Goal: Task Accomplishment & Management: Manage account settings

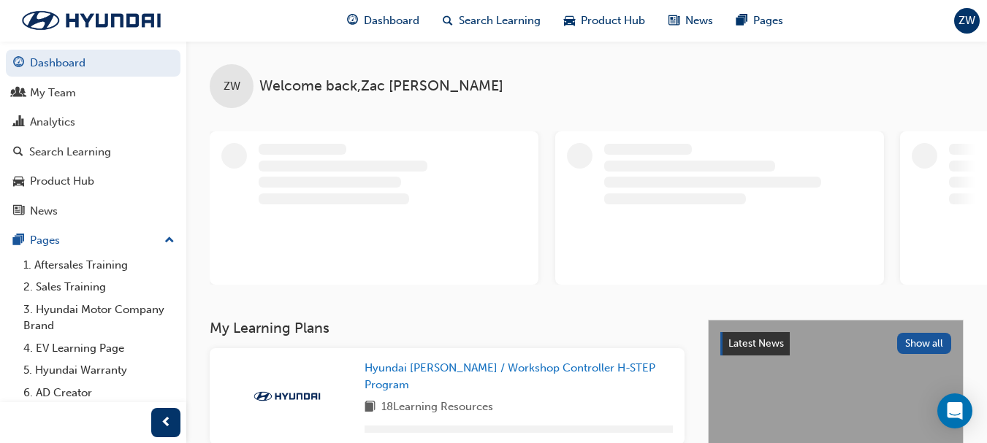
click at [974, 26] on span "ZW" at bounding box center [966, 20] width 17 height 17
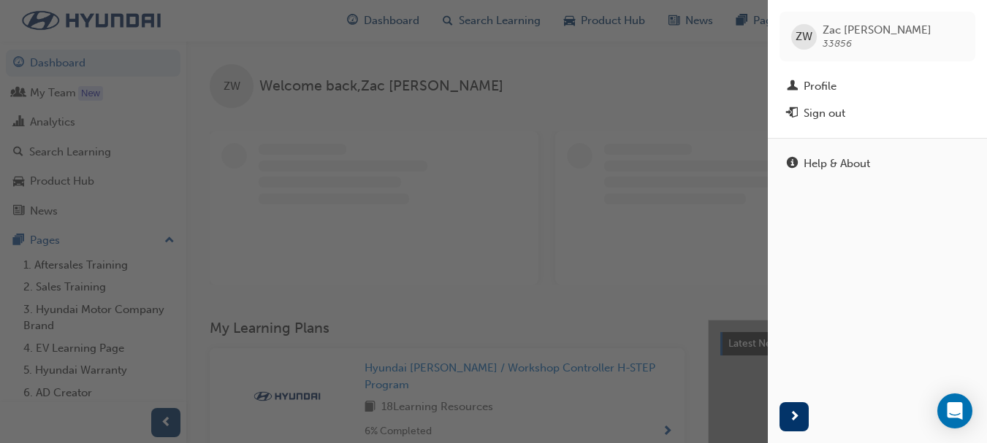
click at [862, 46] on span "Zac WILLIAMS 33856" at bounding box center [877, 36] width 109 height 26
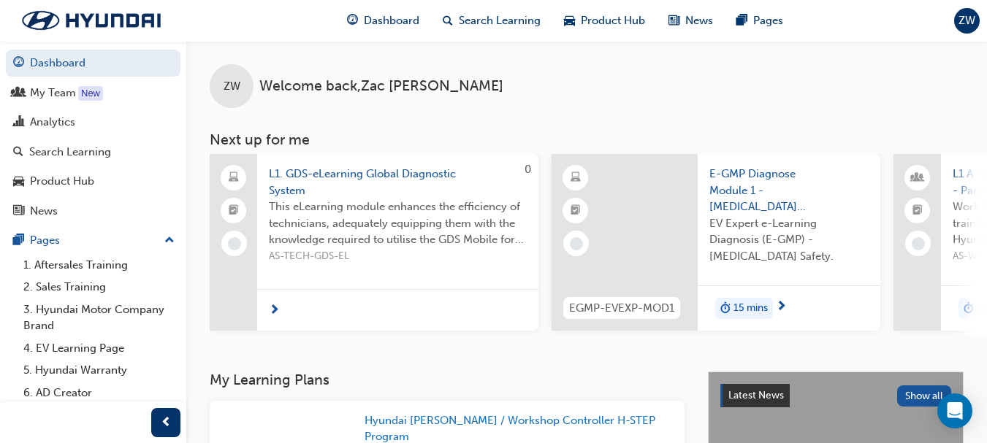
click at [977, 25] on div "ZW" at bounding box center [967, 21] width 26 height 26
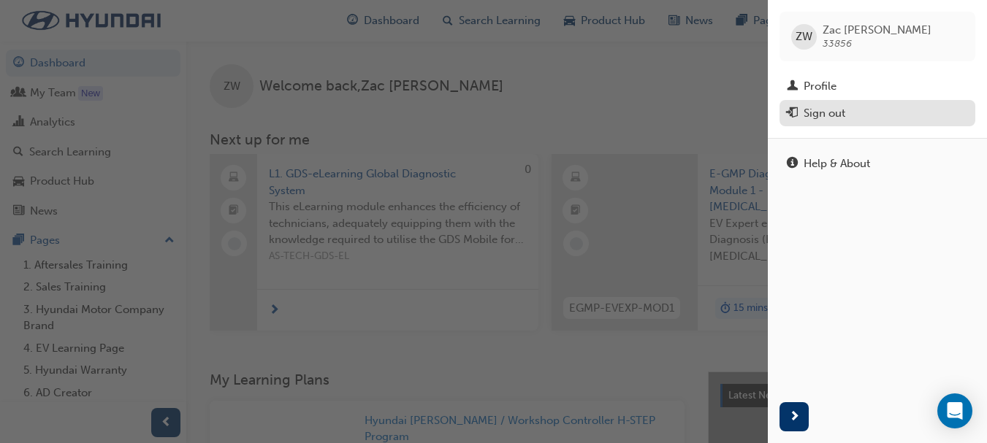
click at [807, 109] on div "Sign out" at bounding box center [825, 113] width 42 height 17
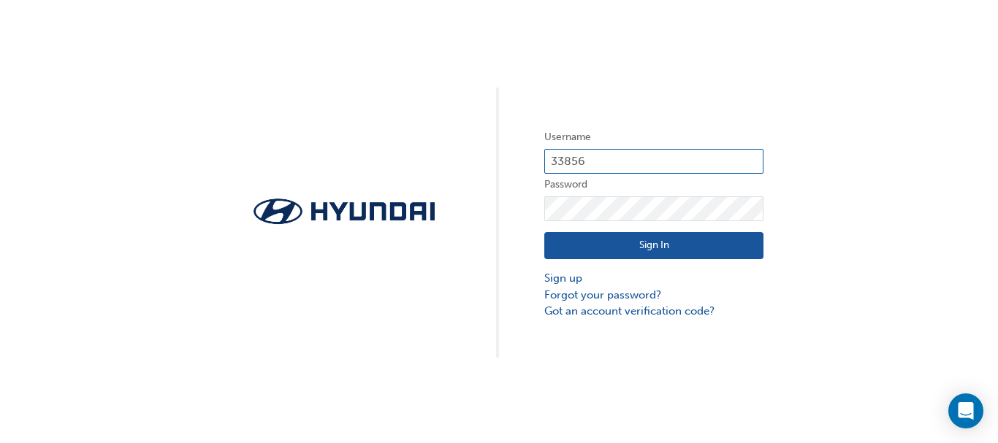
click at [593, 161] on input "33856" at bounding box center [653, 161] width 219 height 25
type input "21170"
click at [671, 251] on button "Sign In" at bounding box center [653, 246] width 219 height 28
